Goal: Information Seeking & Learning: Learn about a topic

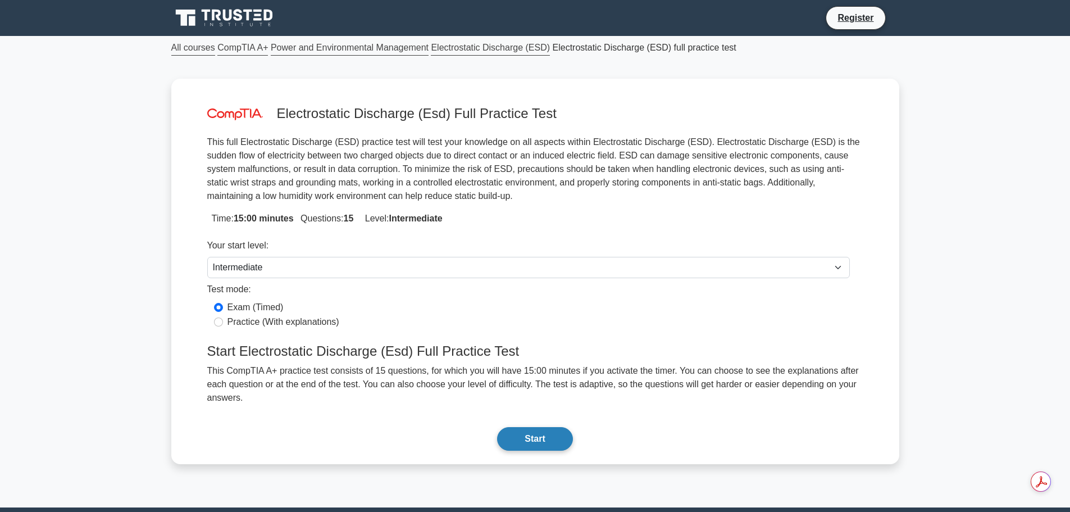
click at [532, 427] on button "Start" at bounding box center [534, 439] width 75 height 24
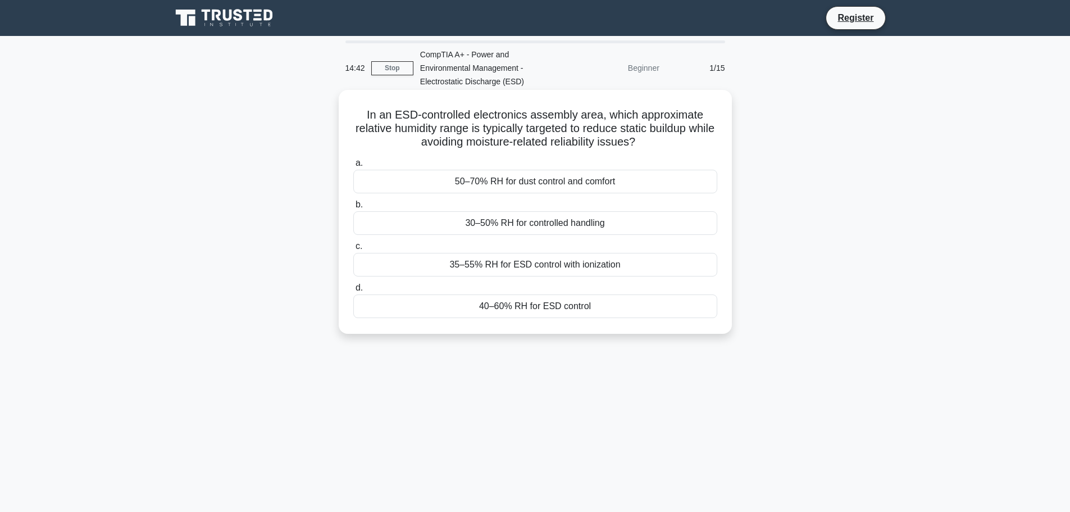
click at [524, 267] on div "35–55% RH for ESD control with ionization" at bounding box center [535, 265] width 364 height 24
click at [353, 250] on input "c. 35–55% RH for ESD control with ionization" at bounding box center [353, 246] width 0 height 7
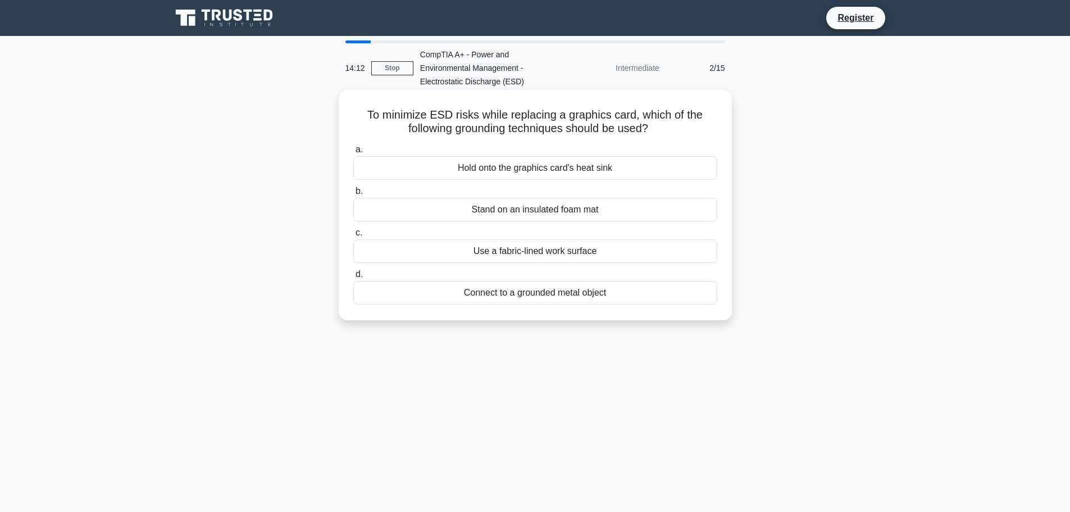
click at [520, 294] on div "Connect to a grounded metal object" at bounding box center [535, 293] width 364 height 24
click at [353, 278] on input "d. Connect to a grounded metal object" at bounding box center [353, 274] width 0 height 7
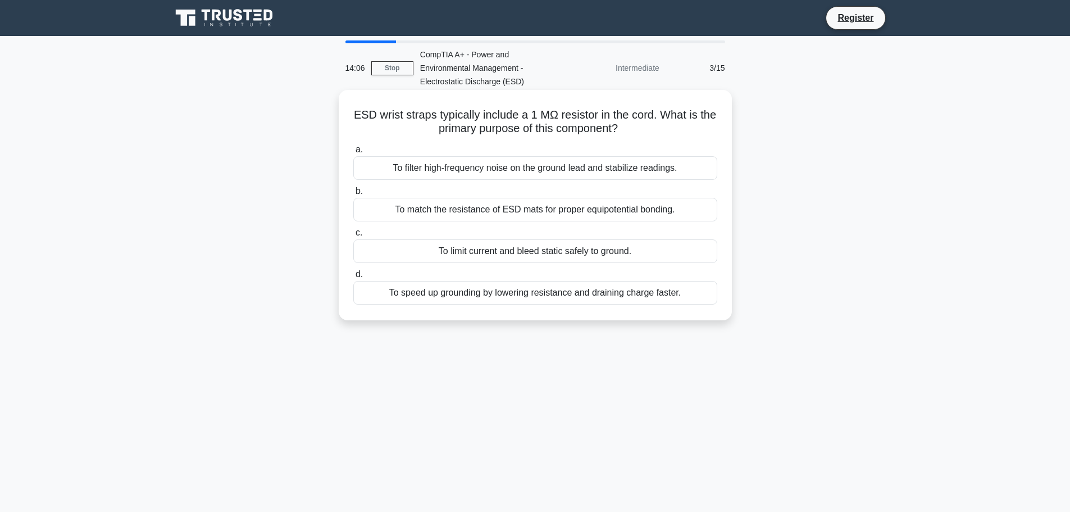
click at [497, 244] on div "To limit current and bleed static safely to ground." at bounding box center [535, 251] width 364 height 24
click at [353, 236] on input "c. To limit current and bleed static safely to ground." at bounding box center [353, 232] width 0 height 7
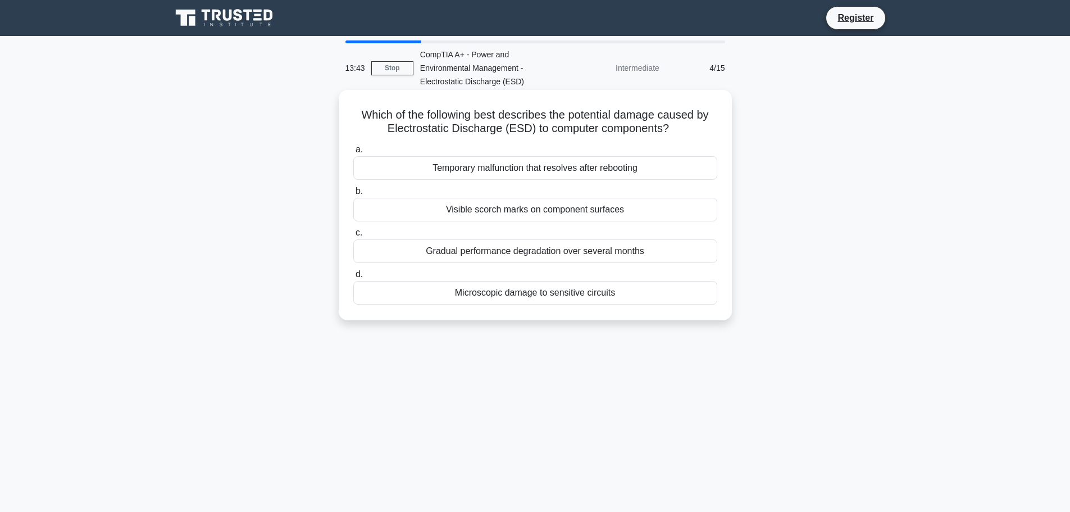
click at [510, 251] on div "Gradual performance degradation over several months" at bounding box center [535, 251] width 364 height 24
click at [353, 236] on input "c. Gradual performance degradation over several months" at bounding box center [353, 232] width 0 height 7
click at [519, 253] on div "Rub your hands together" at bounding box center [535, 251] width 364 height 24
click at [353, 236] on input "c. Rub your hands together" at bounding box center [353, 232] width 0 height 7
click at [528, 250] on div "Storing in standard plastic containers" at bounding box center [535, 251] width 364 height 24
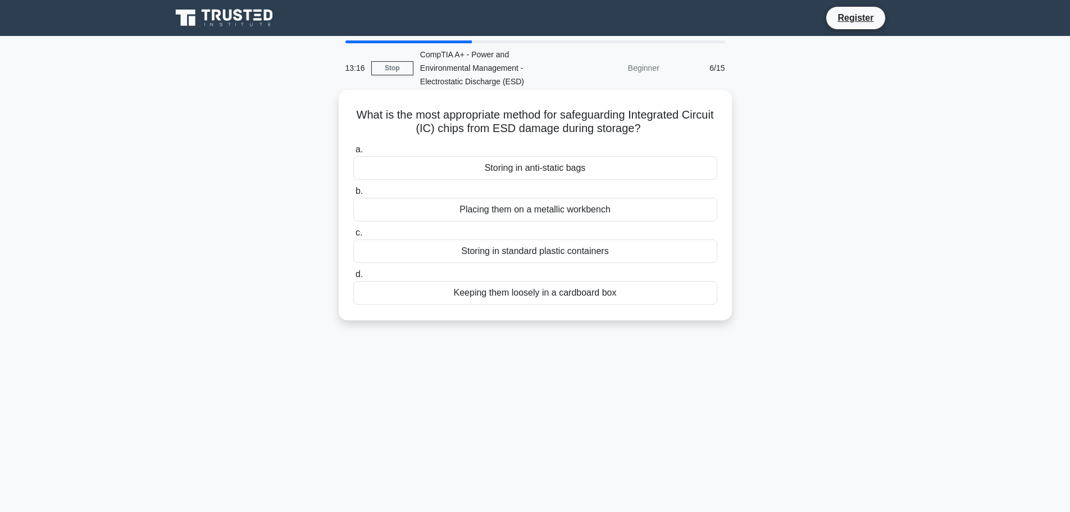
click at [353, 236] on input "c. Storing in standard plastic containers" at bounding box center [353, 232] width 0 height 7
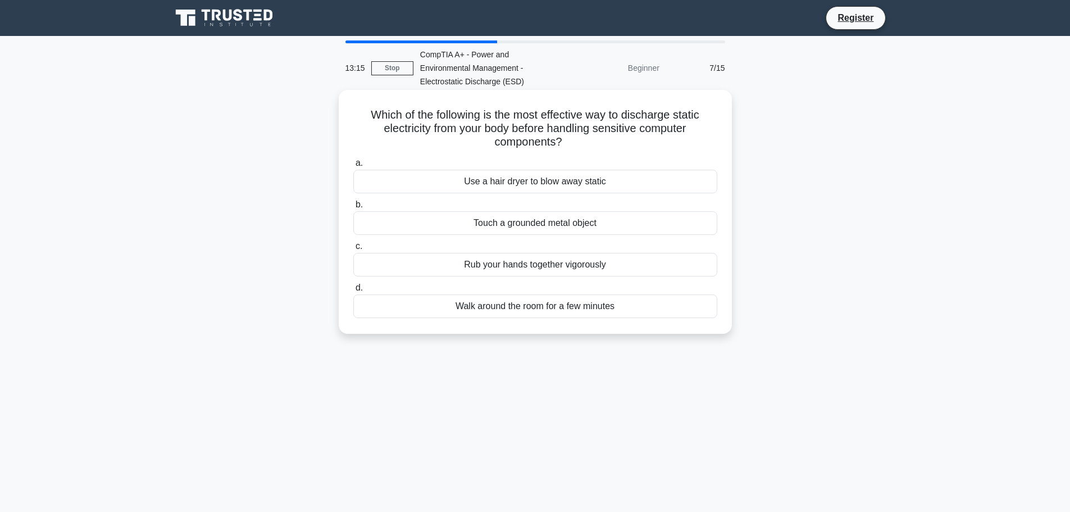
click at [520, 262] on div "Rub your hands together vigorously" at bounding box center [535, 265] width 364 height 24
click at [353, 250] on input "c. Rub your hands together vigorously" at bounding box center [353, 246] width 0 height 7
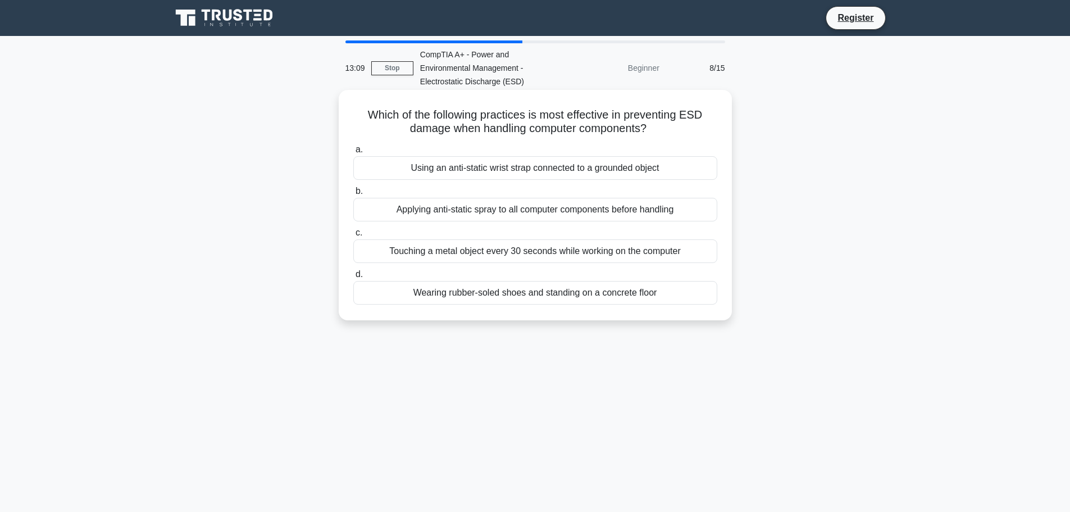
click at [520, 254] on div "Touching a metal object every 30 seconds while working on the computer" at bounding box center [535, 251] width 364 height 24
click at [353, 236] on input "c. Touching a metal object every 30 seconds while working on the computer" at bounding box center [353, 232] width 0 height 7
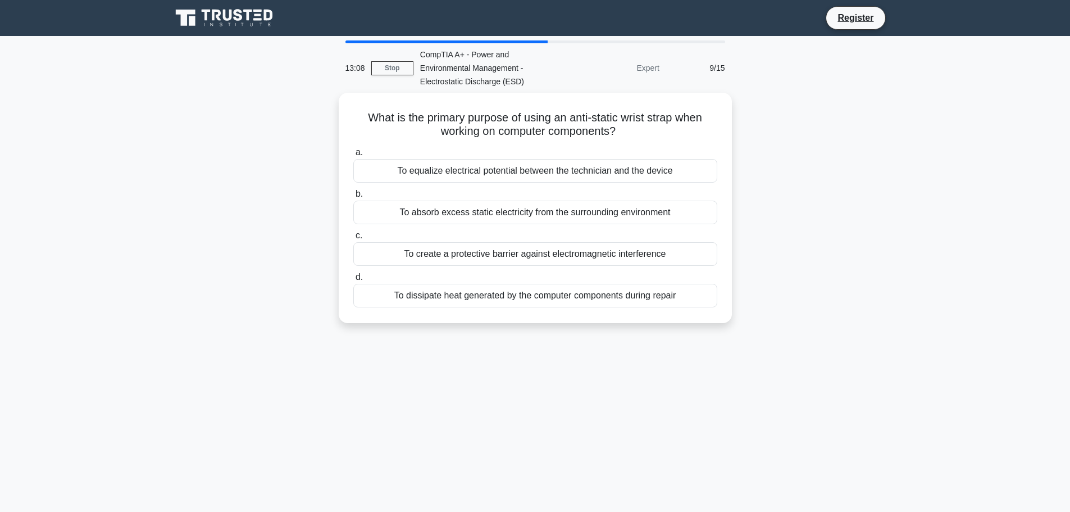
click at [520, 254] on div "To create a protective barrier against electromagnetic interference" at bounding box center [535, 254] width 364 height 24
click at [353, 239] on input "c. To create a protective barrier against electromagnetic interference" at bounding box center [353, 235] width 0 height 7
click at [520, 254] on div "To provide a safe discharge path for static electricity" at bounding box center [535, 254] width 364 height 24
click at [353, 239] on input "c. To provide a safe discharge path for static electricity" at bounding box center [353, 235] width 0 height 7
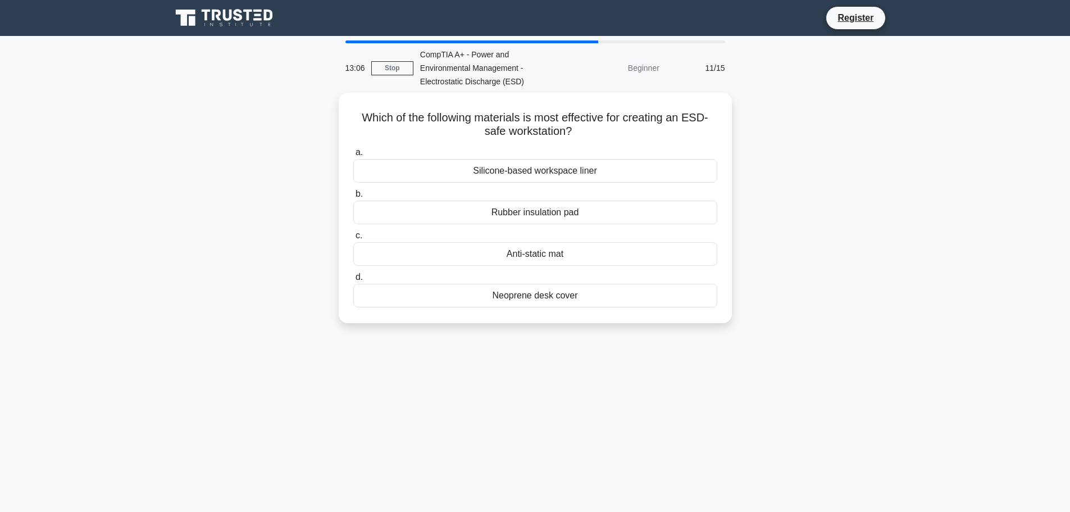
click at [520, 254] on div "Anti-static mat" at bounding box center [535, 254] width 364 height 24
click at [353, 239] on input "c. Anti-static mat" at bounding box center [353, 235] width 0 height 7
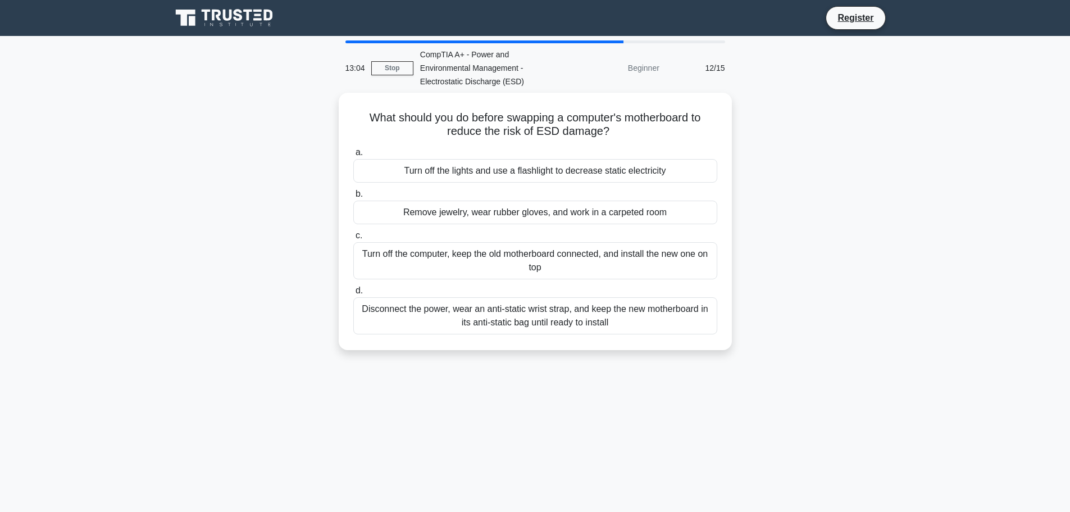
click at [520, 254] on div "Turn off the computer, keep the old motherboard connected, and install the new …" at bounding box center [535, 260] width 364 height 37
click at [353, 239] on input "c. Turn off the computer, keep the old motherboard connected, and install the n…" at bounding box center [353, 235] width 0 height 7
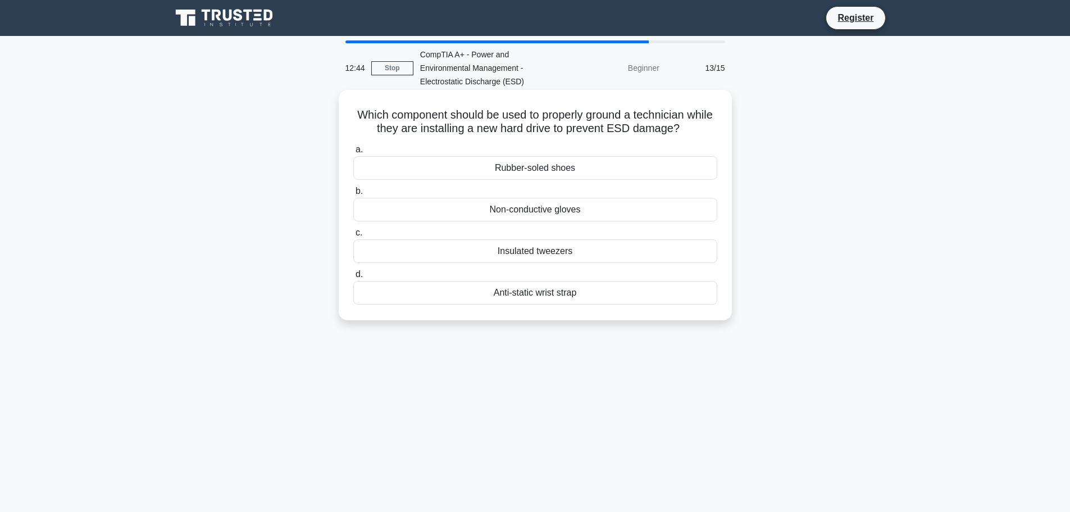
click at [536, 167] on div "Rubber-soled shoes" at bounding box center [535, 168] width 364 height 24
click at [353, 153] on input "a. Rubber-soled shoes" at bounding box center [353, 149] width 0 height 7
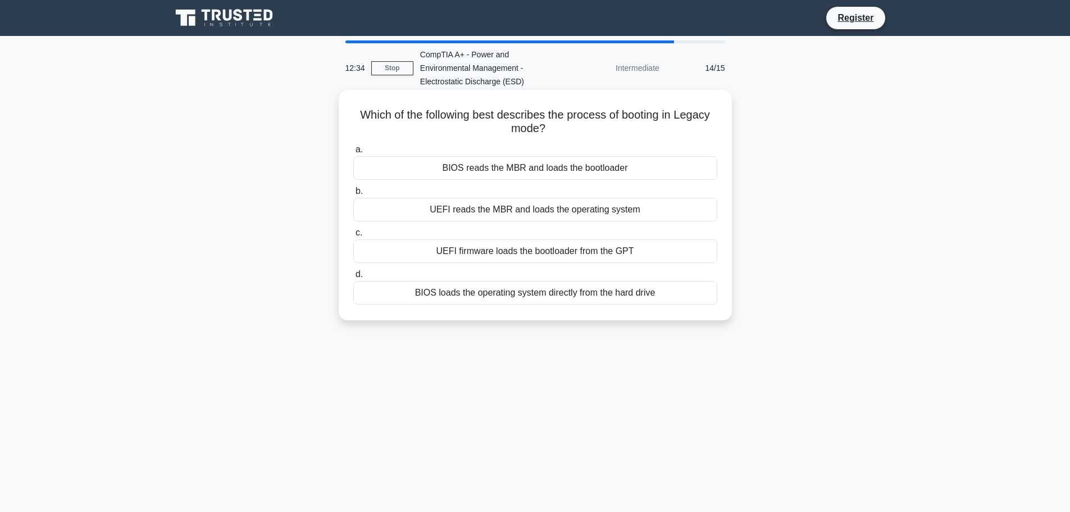
click at [530, 213] on div "UEFI reads the MBR and loads the operating system" at bounding box center [535, 210] width 364 height 24
click at [353, 195] on input "b. UEFI reads the MBR and loads the operating system" at bounding box center [353, 191] width 0 height 7
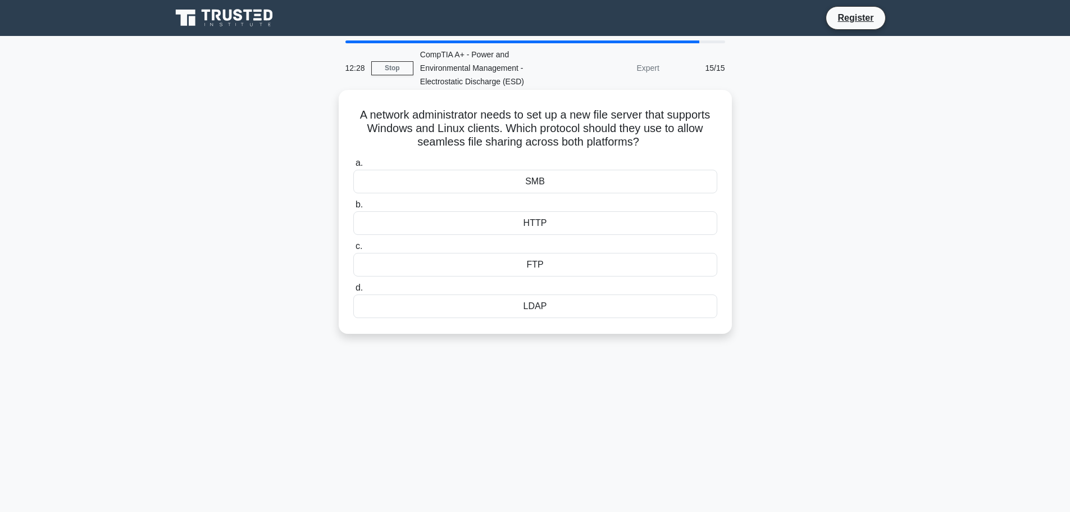
click at [535, 270] on div "FTP" at bounding box center [535, 265] width 364 height 24
click at [353, 250] on input "c. FTP" at bounding box center [353, 246] width 0 height 7
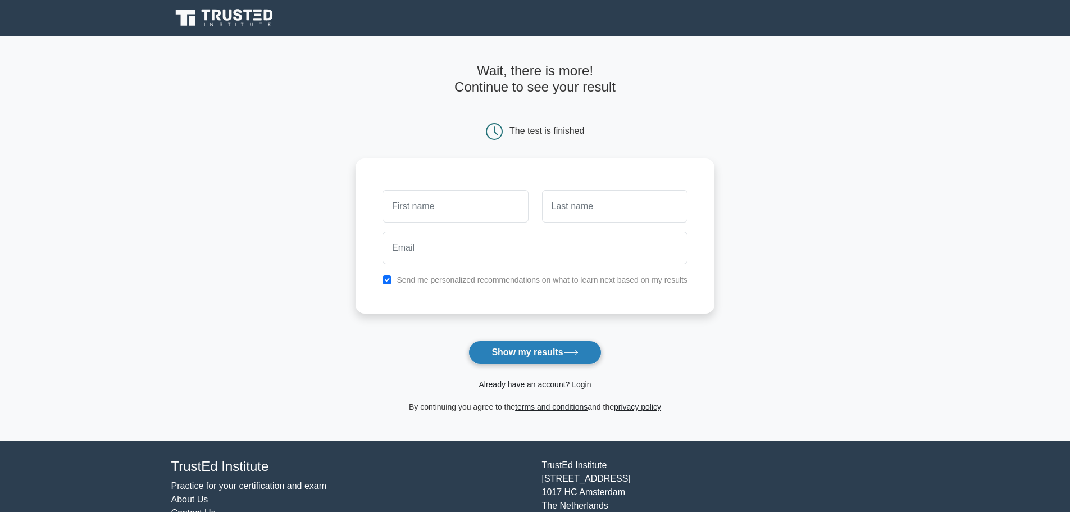
click at [541, 351] on button "Show my results" at bounding box center [534, 352] width 133 height 24
type input "sfsdfg"
click at [526, 355] on button "Show my results" at bounding box center [534, 352] width 133 height 24
type input "sdgsdgv"
click at [526, 349] on button "Show my results" at bounding box center [534, 352] width 133 height 24
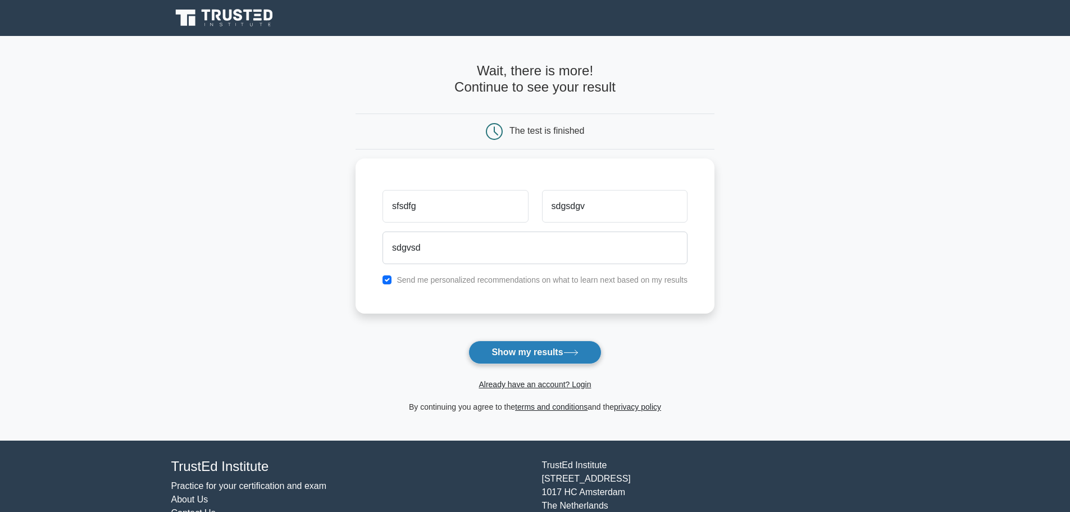
click at [526, 349] on button "Show my results" at bounding box center [534, 352] width 133 height 24
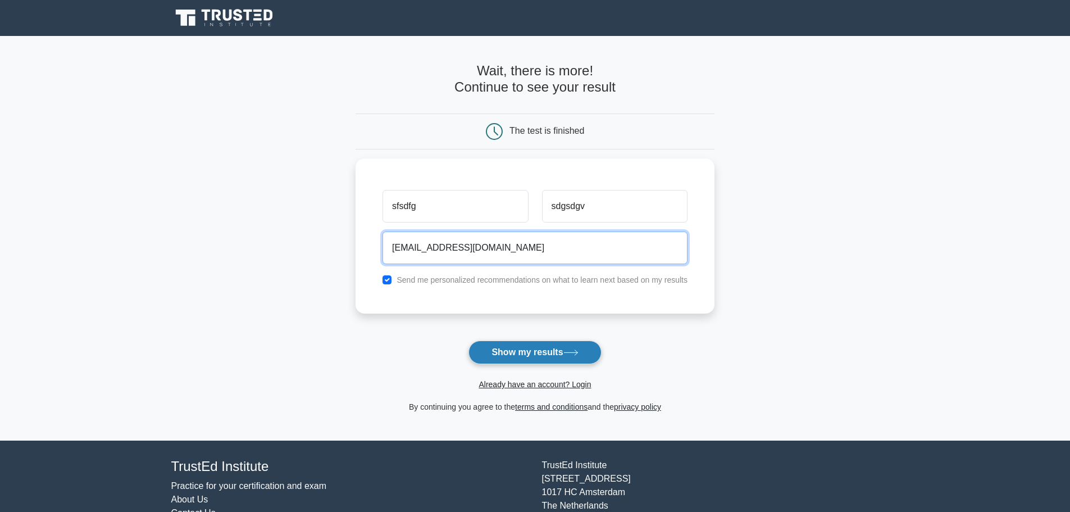
type input "sdgvsd@gmail.com"
click at [534, 355] on button "Show my results" at bounding box center [534, 352] width 133 height 24
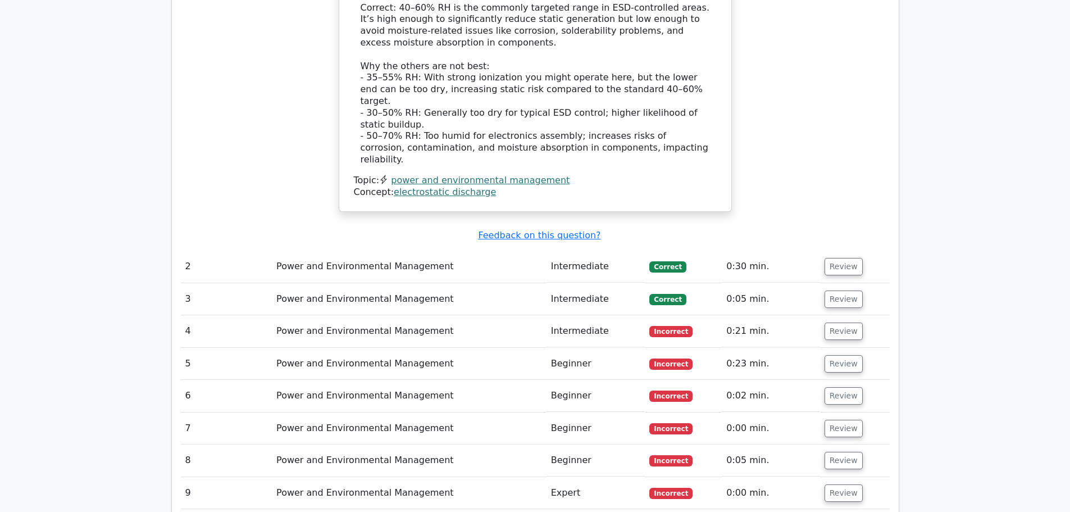
scroll to position [1180, 0]
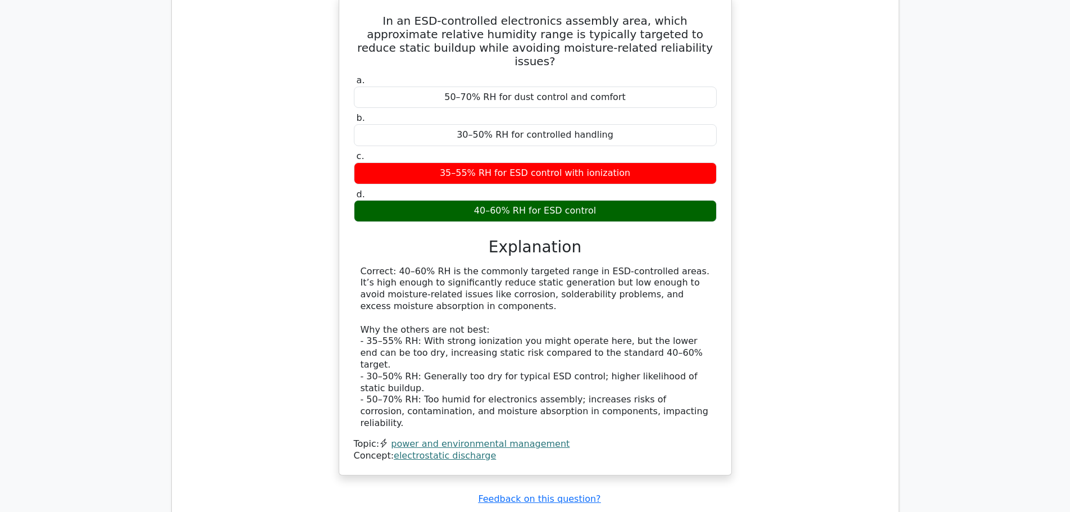
scroll to position [1011, 0]
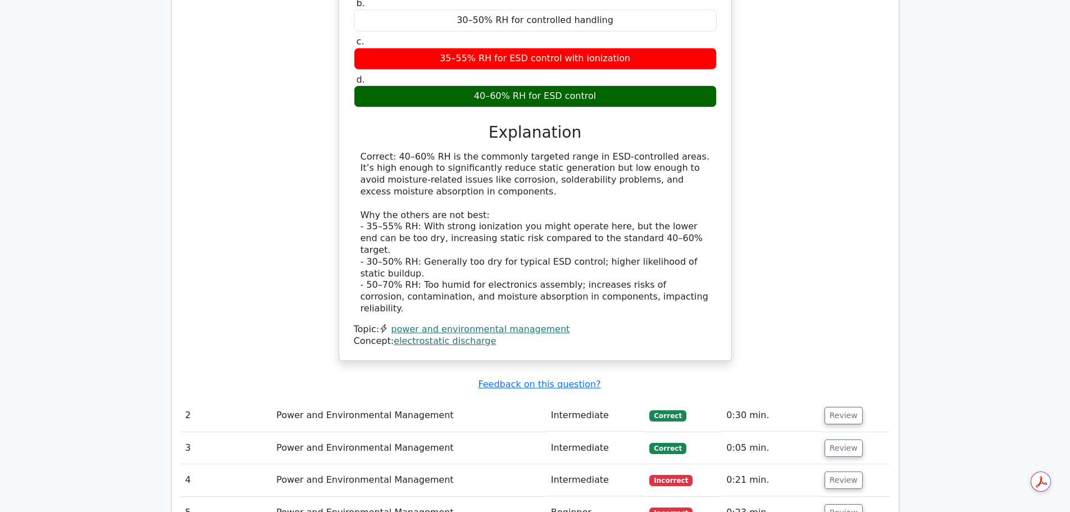
click at [366, 399] on td "Power and Environmental Management" at bounding box center [409, 415] width 275 height 32
click at [840, 407] on button "Review" at bounding box center [844, 415] width 38 height 17
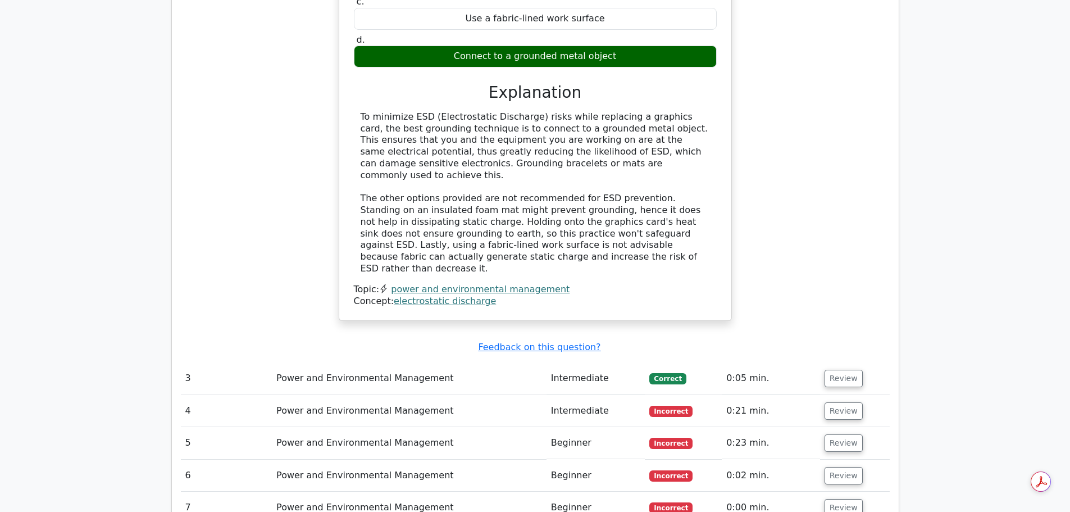
scroll to position [1573, 0]
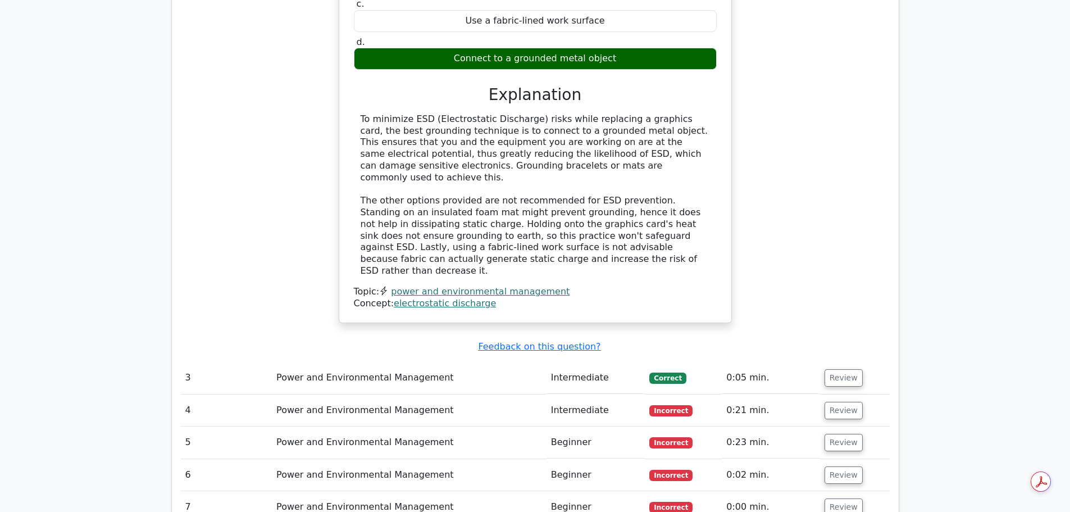
click at [362, 362] on td "Power and Environmental Management" at bounding box center [409, 378] width 275 height 32
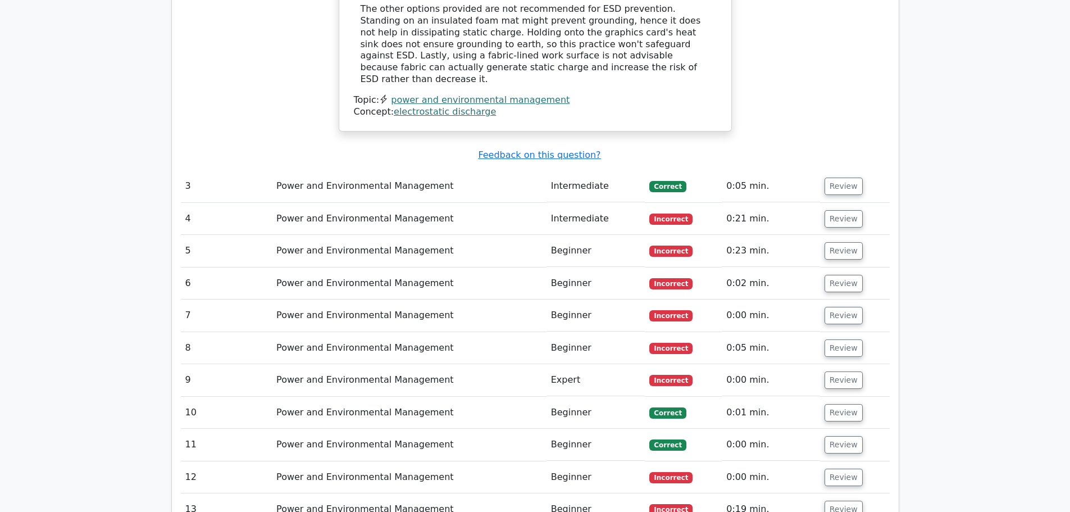
scroll to position [1704, 0]
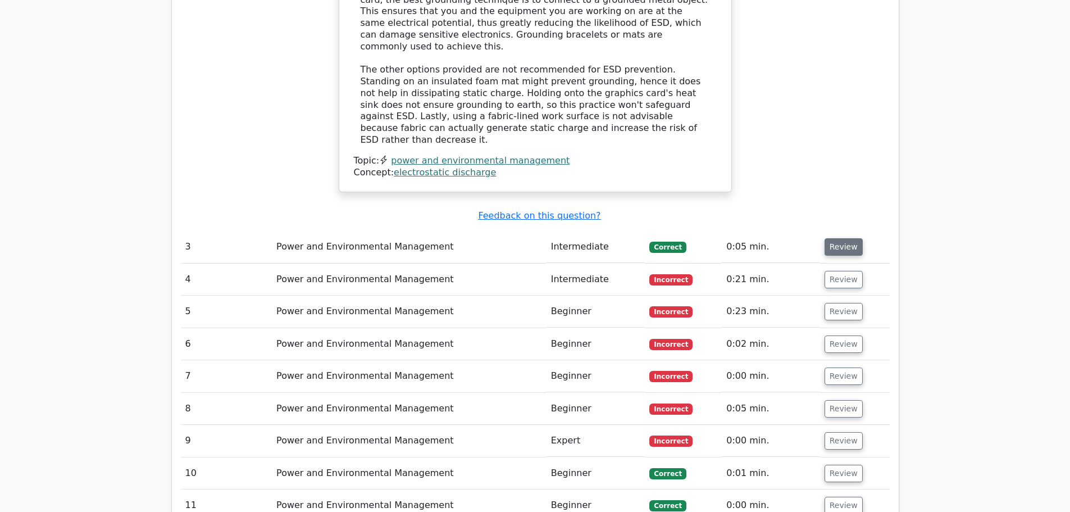
click at [835, 238] on button "Review" at bounding box center [844, 246] width 38 height 17
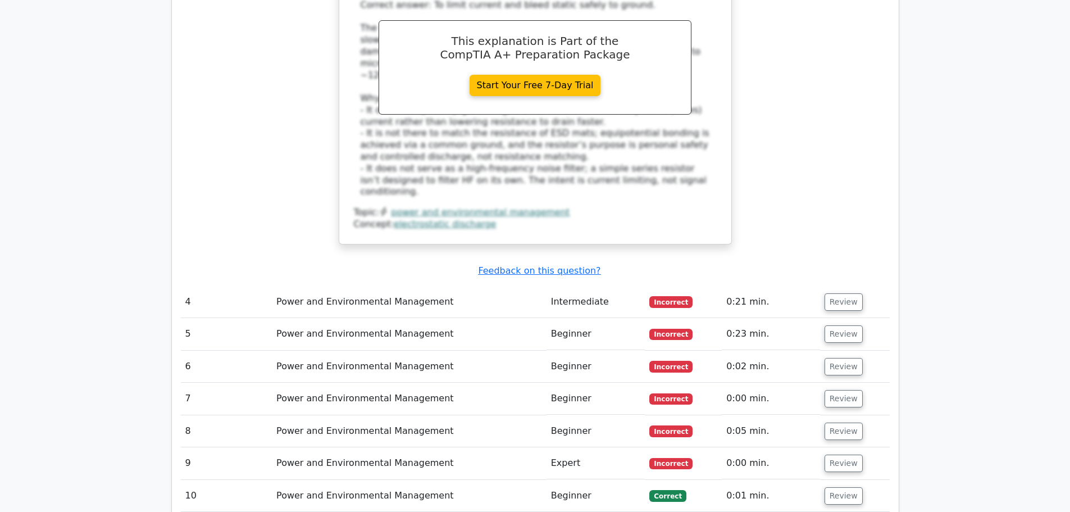
scroll to position [2209, 0]
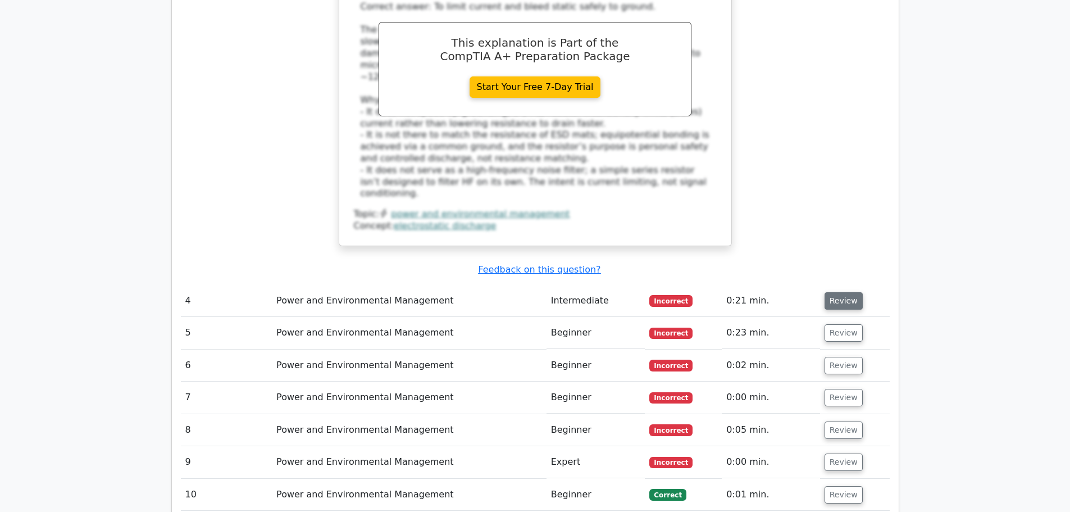
click at [843, 292] on button "Review" at bounding box center [844, 300] width 38 height 17
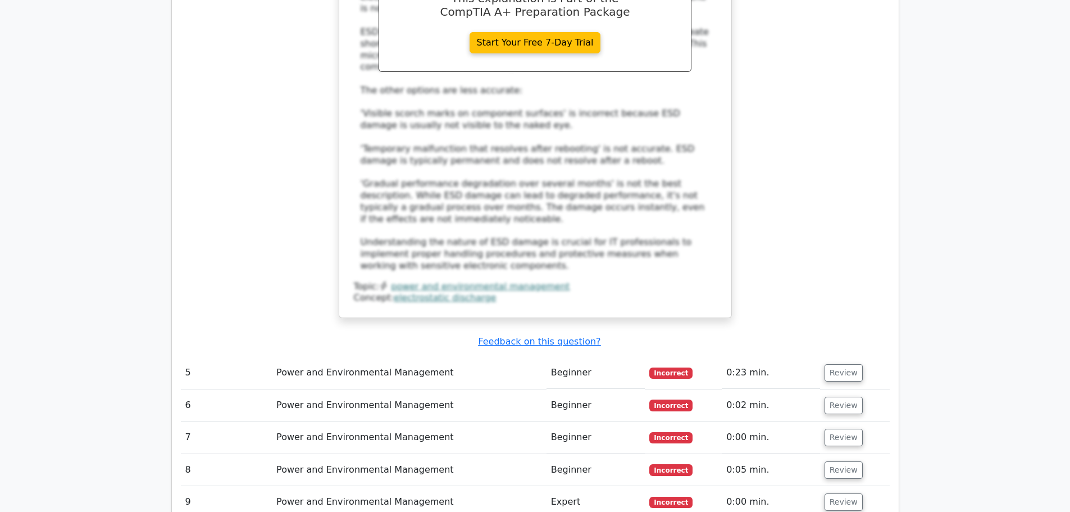
scroll to position [2827, 0]
click at [840, 363] on button "Review" at bounding box center [844, 371] width 38 height 17
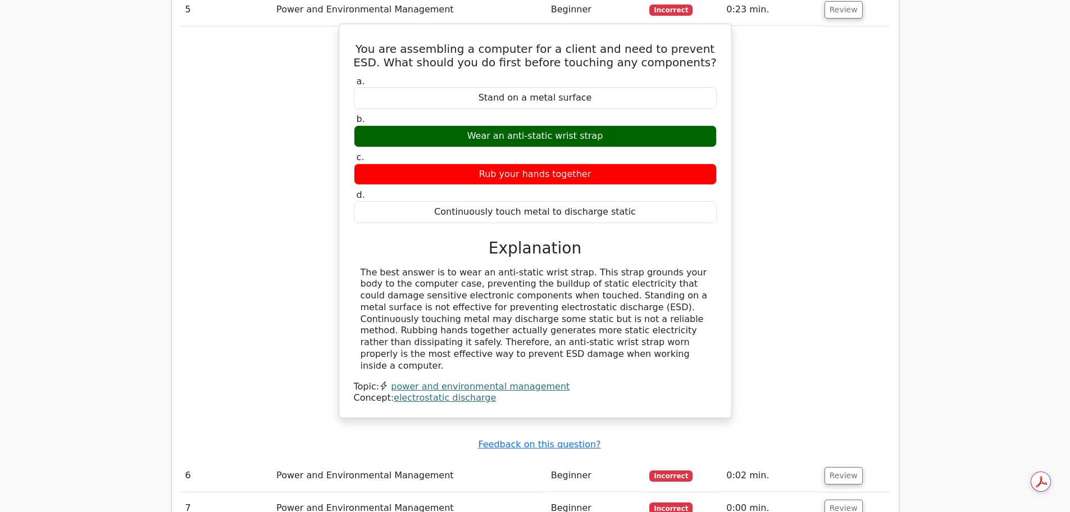
scroll to position [3220, 0]
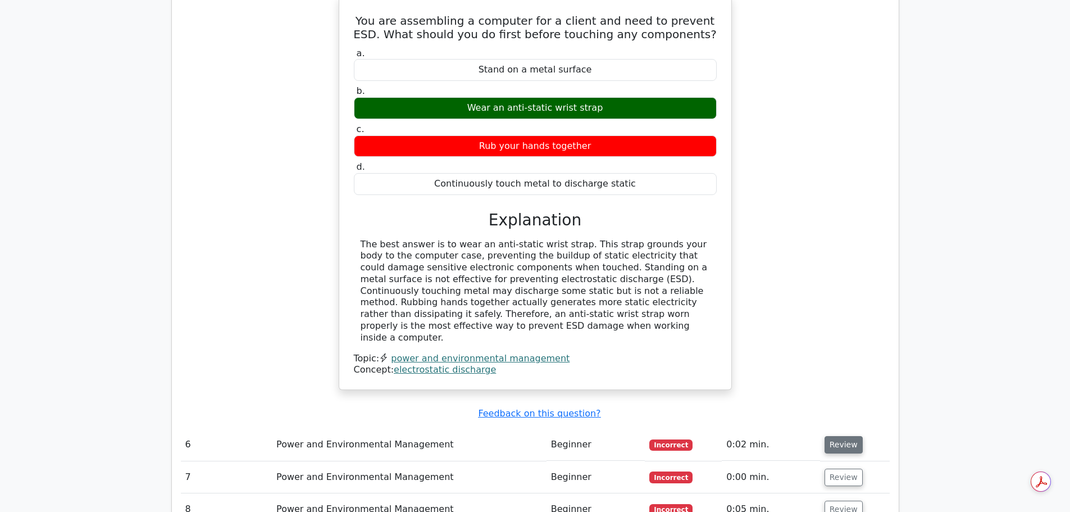
click at [849, 436] on button "Review" at bounding box center [844, 444] width 38 height 17
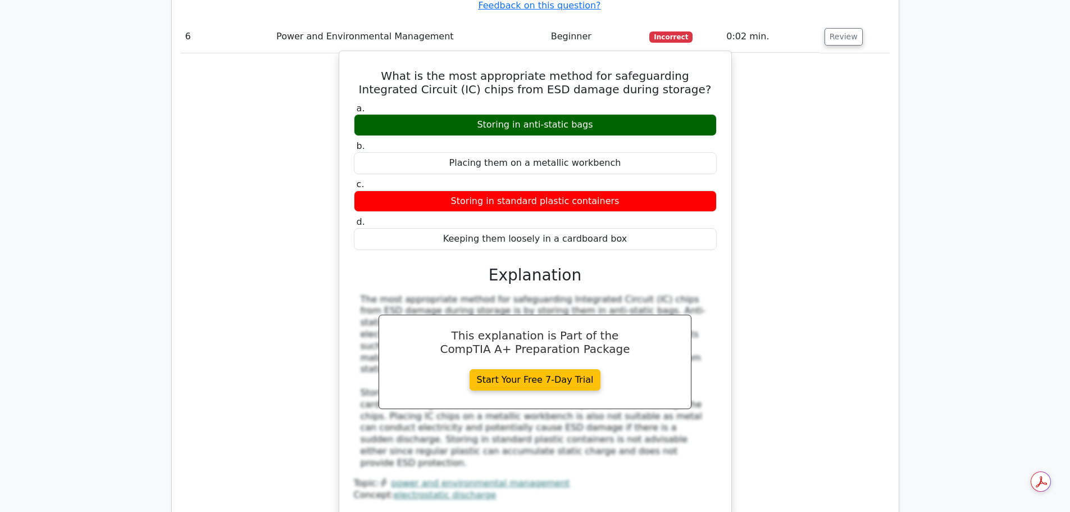
scroll to position [3726, 0]
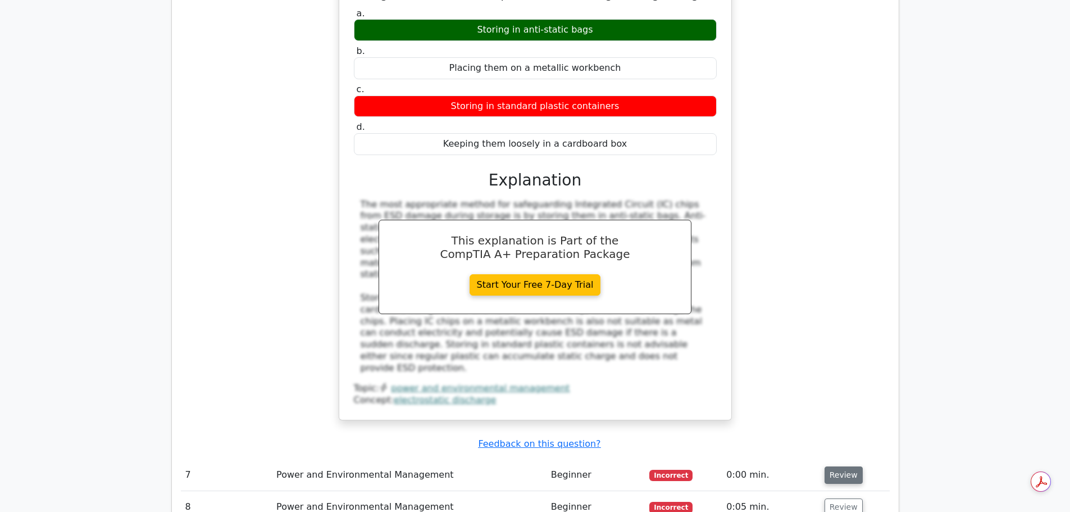
click at [835, 466] on button "Review" at bounding box center [844, 474] width 38 height 17
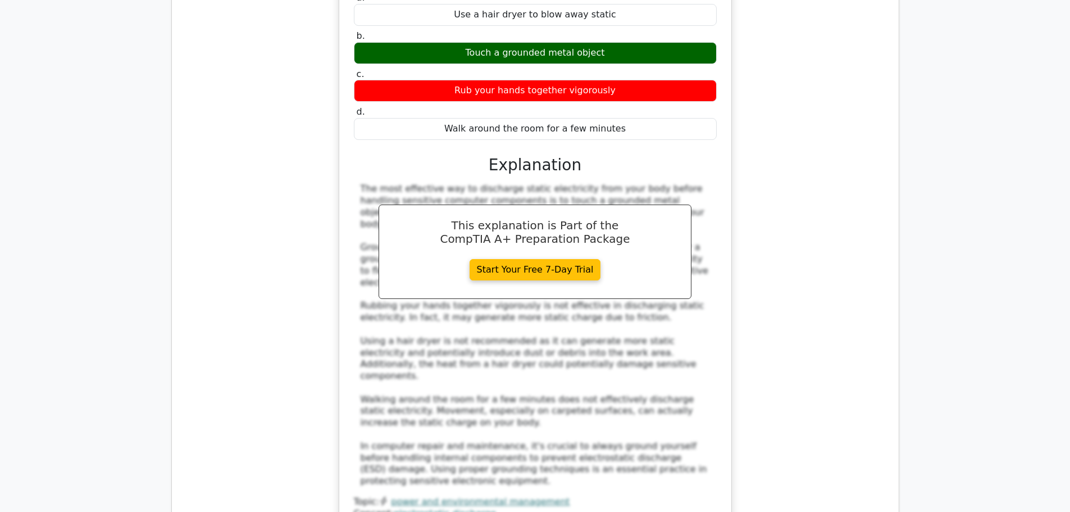
scroll to position [4513, 0]
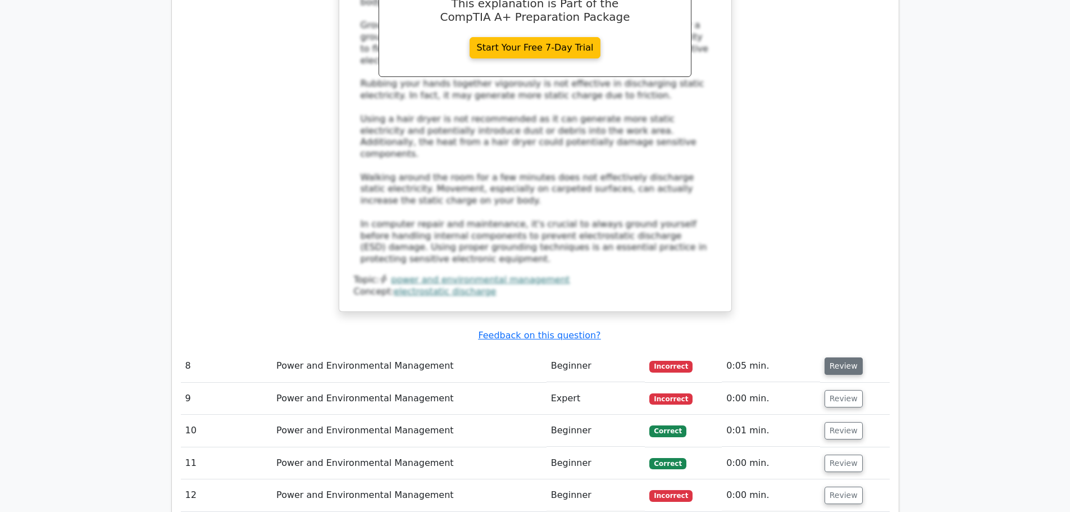
click at [838, 357] on button "Review" at bounding box center [844, 365] width 38 height 17
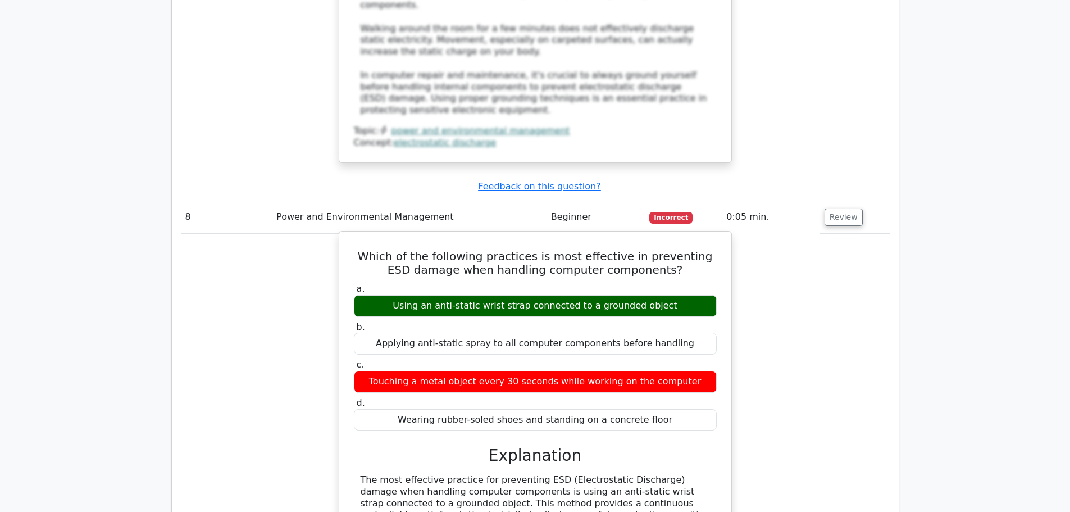
scroll to position [4681, 0]
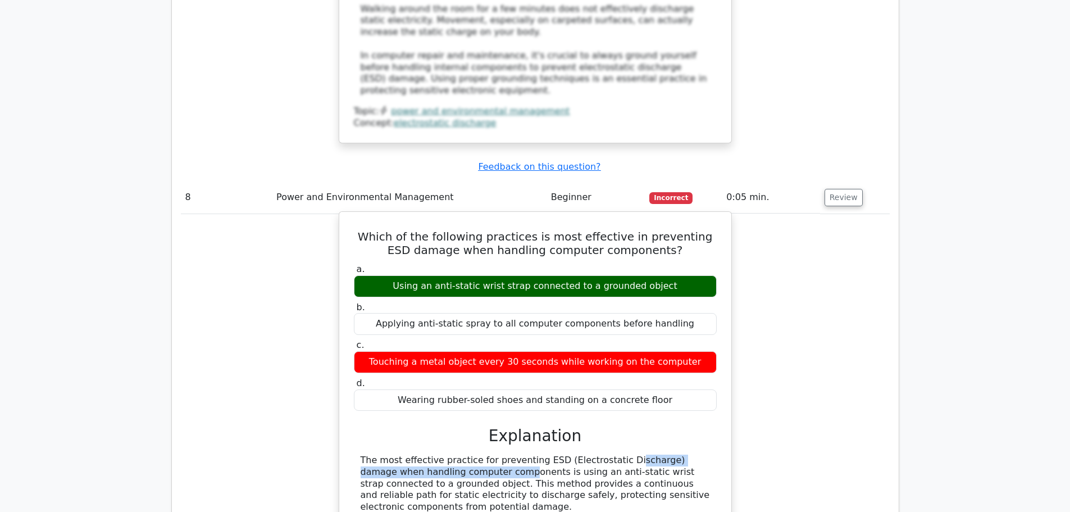
drag, startPoint x: 382, startPoint y: 275, endPoint x: 547, endPoint y: 267, distance: 165.3
drag, startPoint x: 485, startPoint y: 302, endPoint x: 572, endPoint y: 302, distance: 87.6
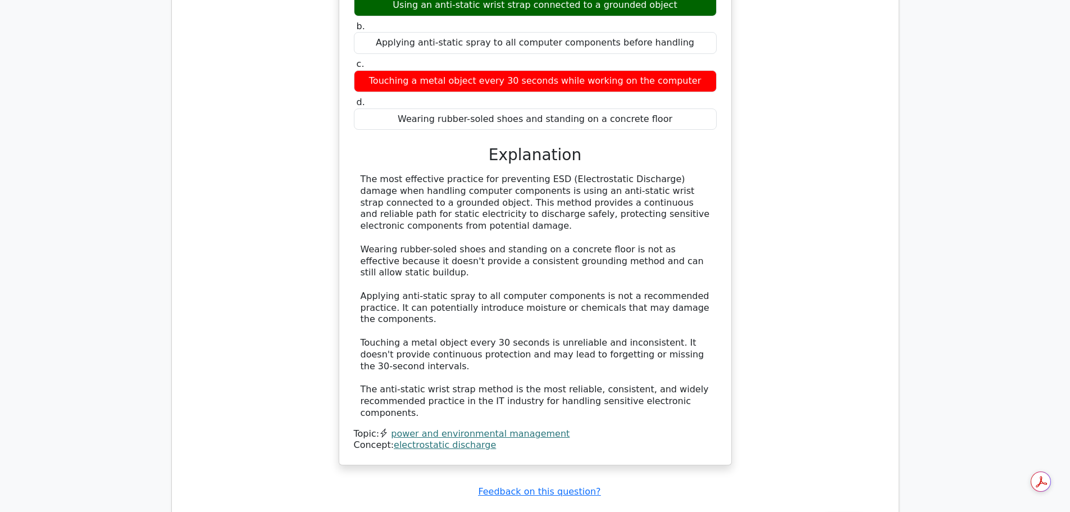
scroll to position [5018, 0]
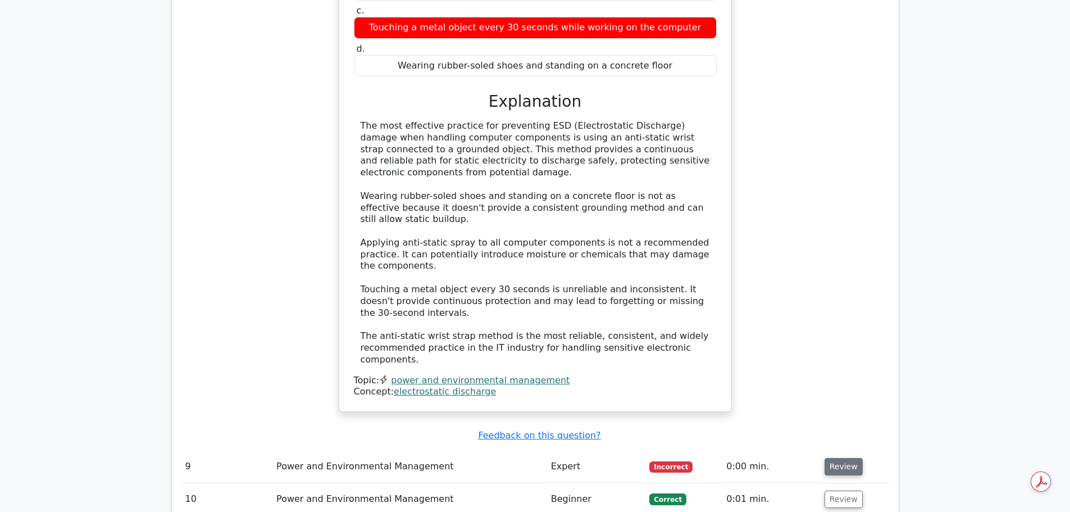
click at [844, 458] on button "Review" at bounding box center [844, 466] width 38 height 17
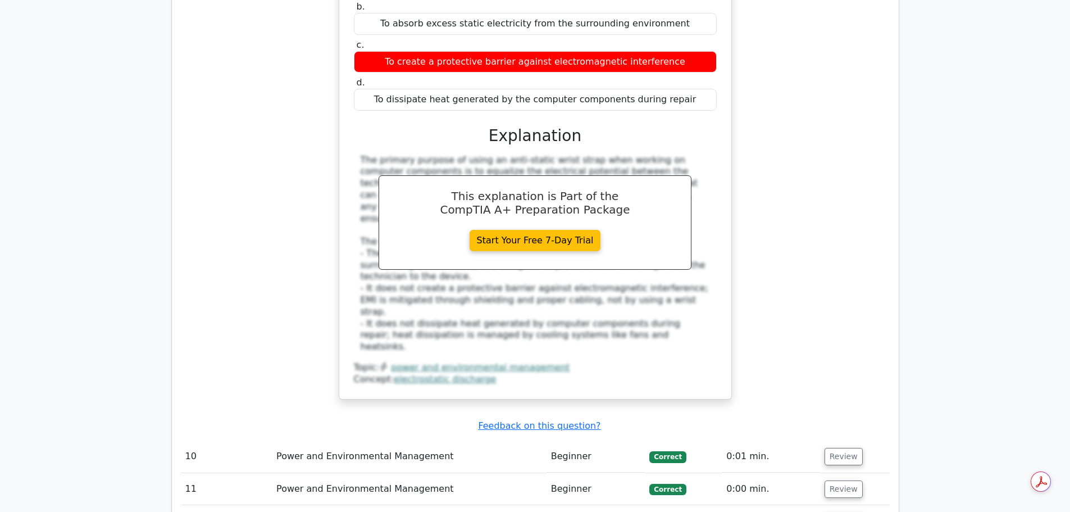
scroll to position [5692, 0]
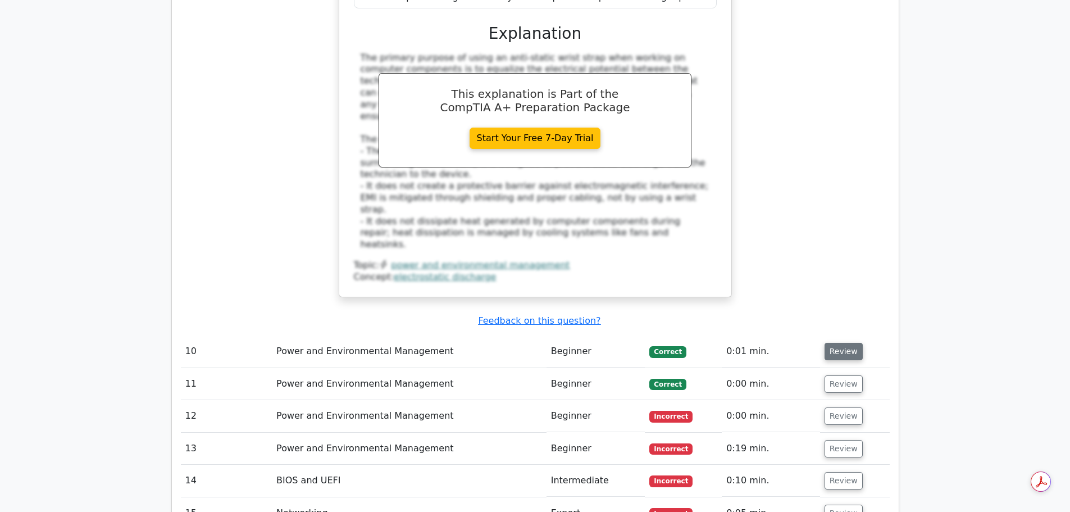
click at [841, 343] on button "Review" at bounding box center [844, 351] width 38 height 17
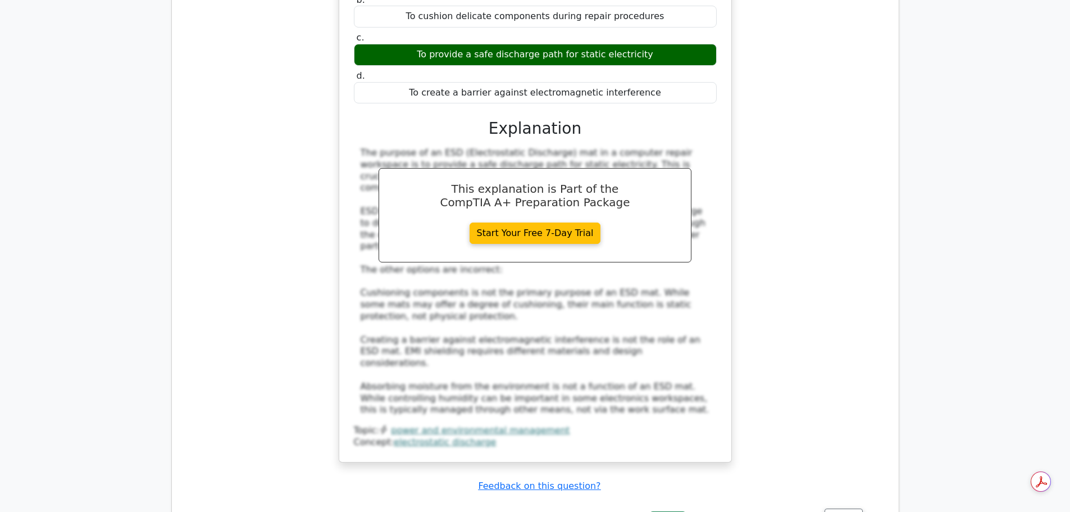
scroll to position [6254, 0]
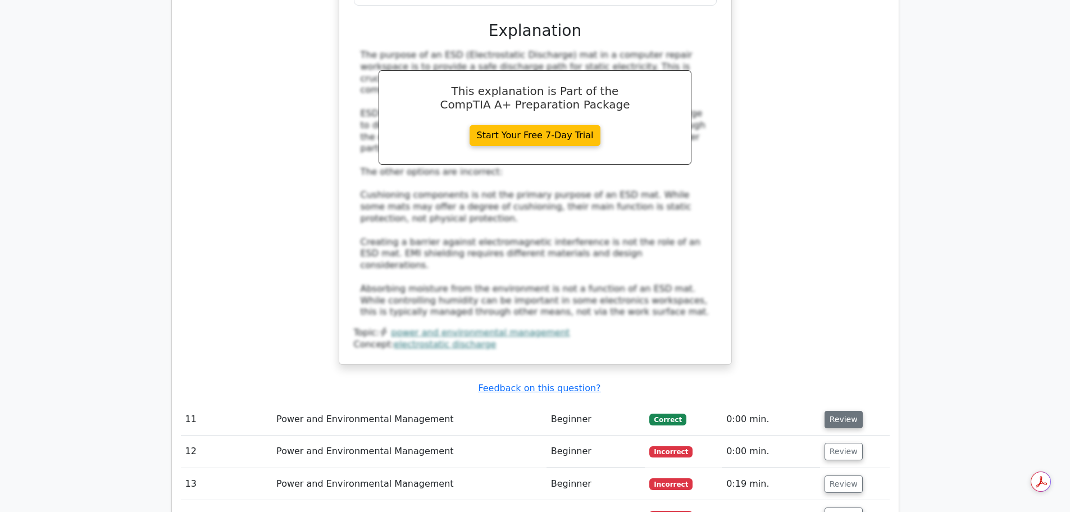
click at [843, 411] on button "Review" at bounding box center [844, 419] width 38 height 17
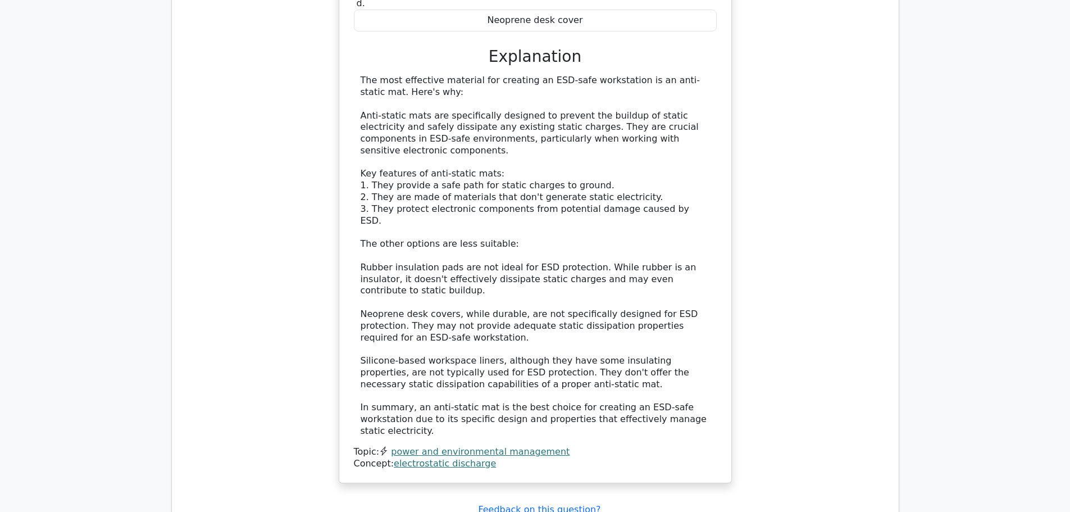
scroll to position [6872, 0]
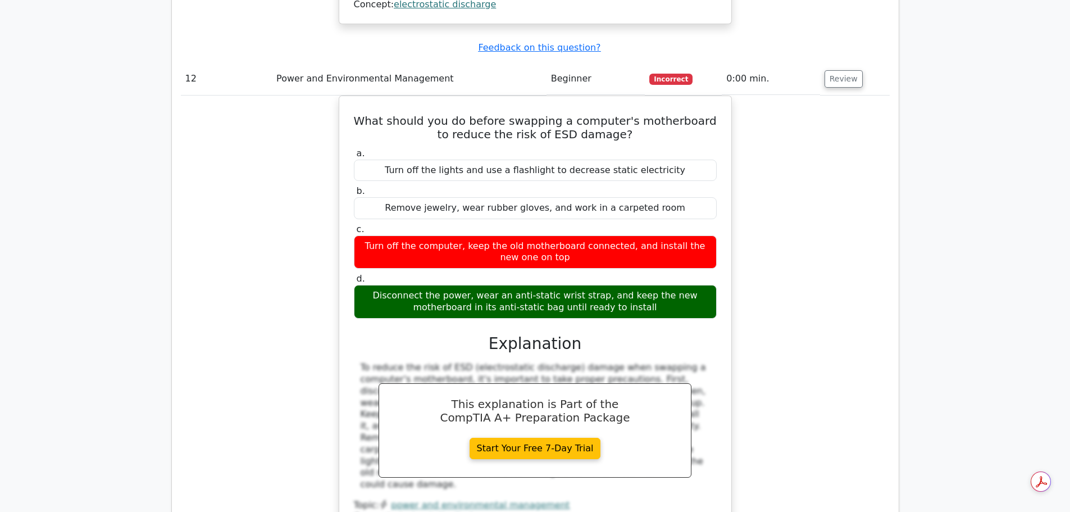
scroll to position [7321, 0]
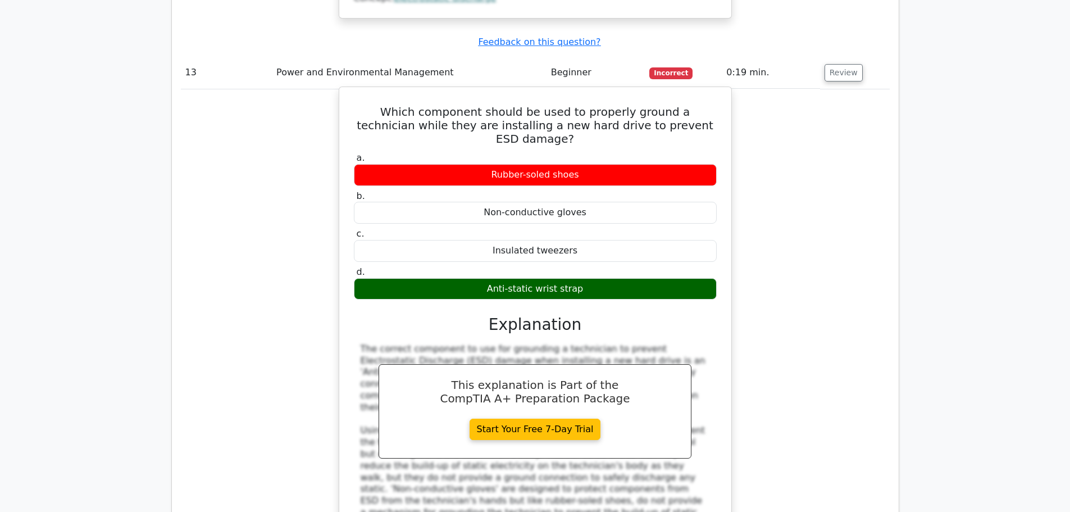
scroll to position [7827, 0]
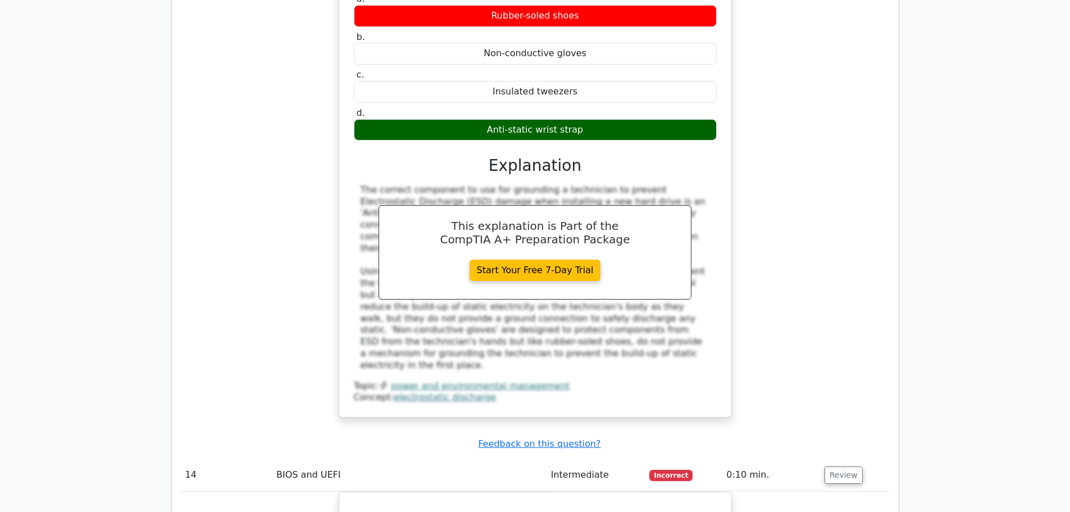
scroll to position [7995, 0]
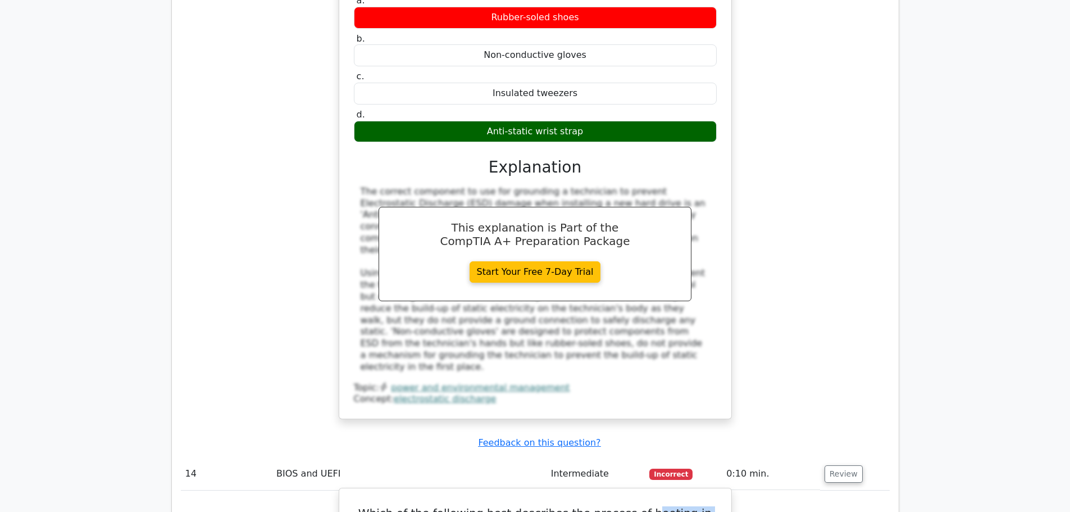
drag, startPoint x: 629, startPoint y: 157, endPoint x: 722, endPoint y: 157, distance: 93.2
click at [511, 506] on h5 "Which of the following best describes the process of booting in Legacy mode?" at bounding box center [535, 519] width 365 height 27
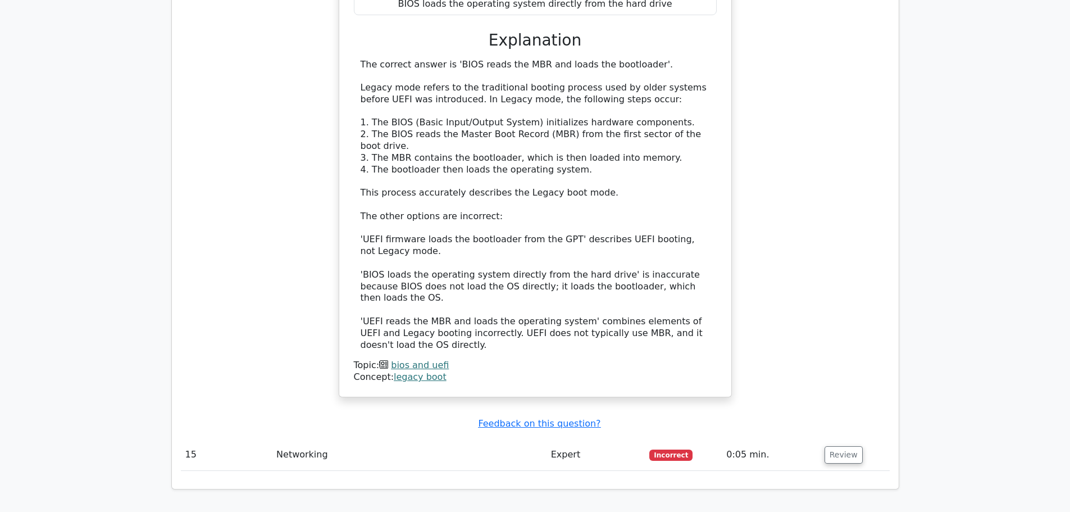
scroll to position [8549, 0]
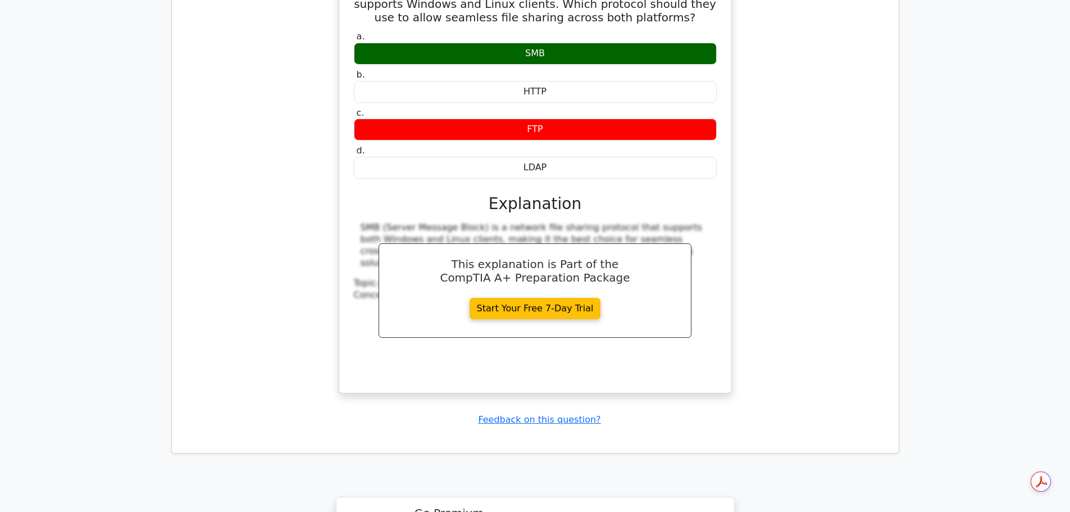
scroll to position [9240, 0]
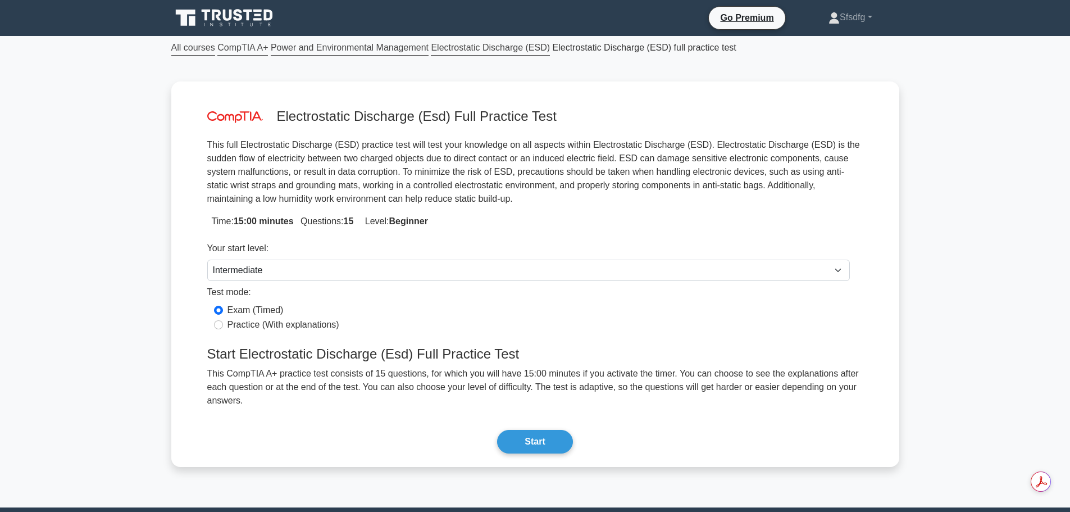
select select "intermediate"
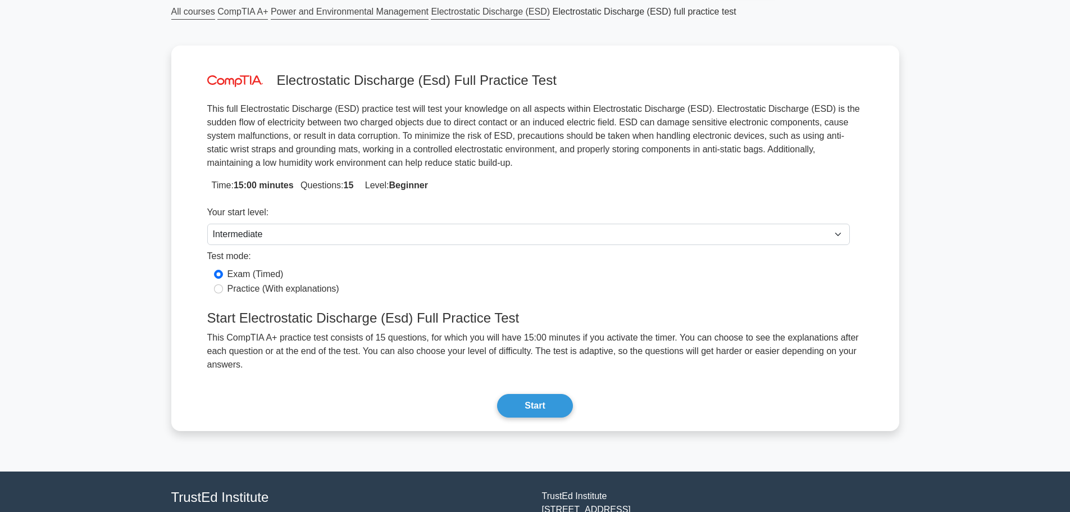
scroll to position [56, 0]
